Goal: Task Accomplishment & Management: Manage account settings

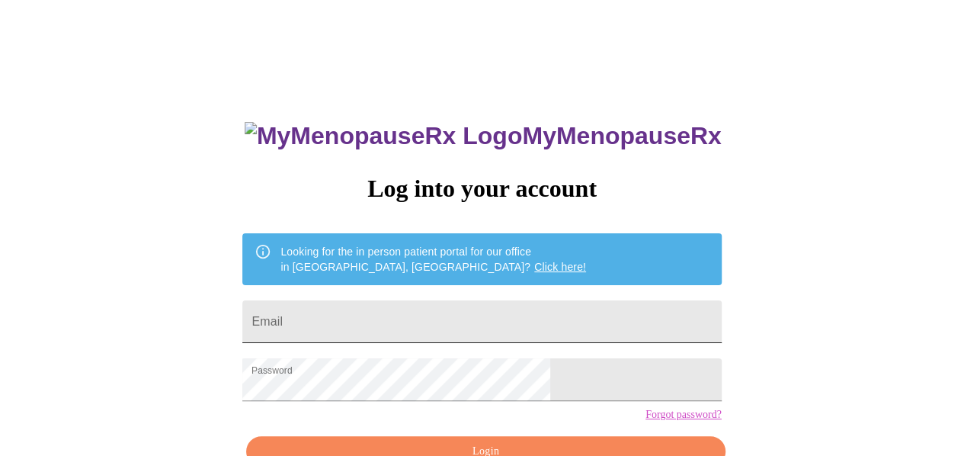
click at [459, 314] on input "Email" at bounding box center [481, 321] width 479 height 43
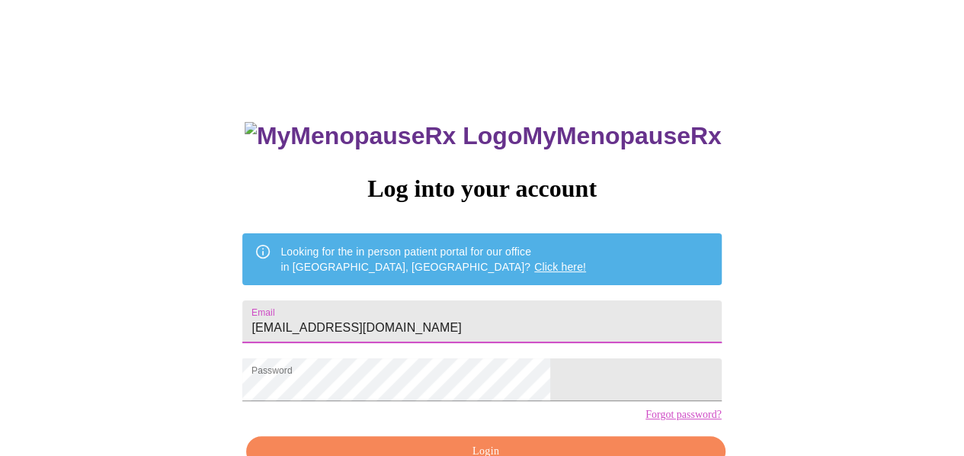
drag, startPoint x: 468, startPoint y: 317, endPoint x: -7, endPoint y: 319, distance: 474.9
click at [0, 319] on html "MyMenopauseRx Log into your account Looking for the in person patient portal fo…" at bounding box center [482, 279] width 964 height 559
type input "danielle.washington2023@gmail.com"
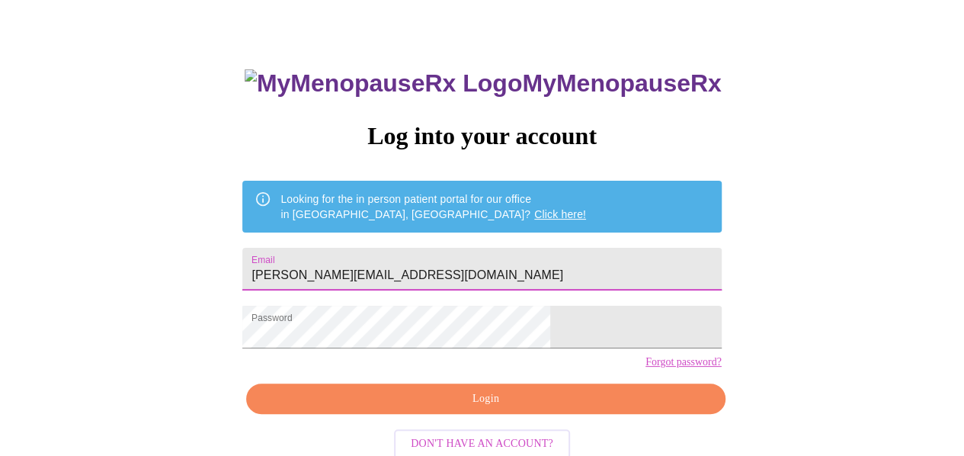
scroll to position [76, 0]
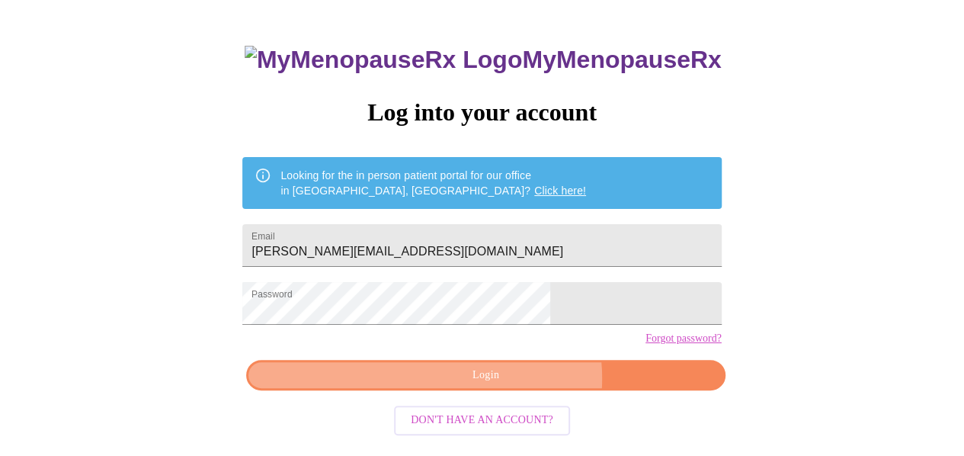
click at [510, 385] on span "Login" at bounding box center [486, 375] width 444 height 19
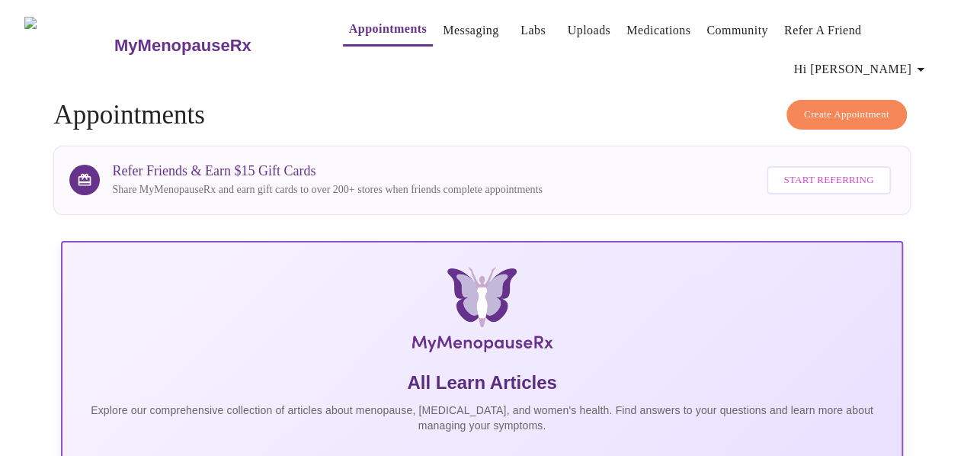
click at [908, 62] on span "Hi [PERSON_NAME]" at bounding box center [862, 69] width 136 height 21
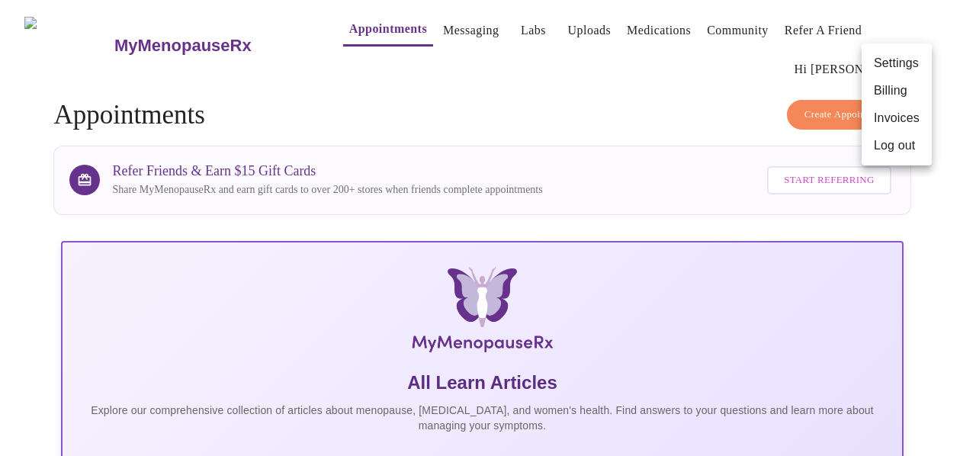
click at [896, 91] on li "Billing" at bounding box center [896, 90] width 70 height 27
